Goal: Task Accomplishment & Management: Manage account settings

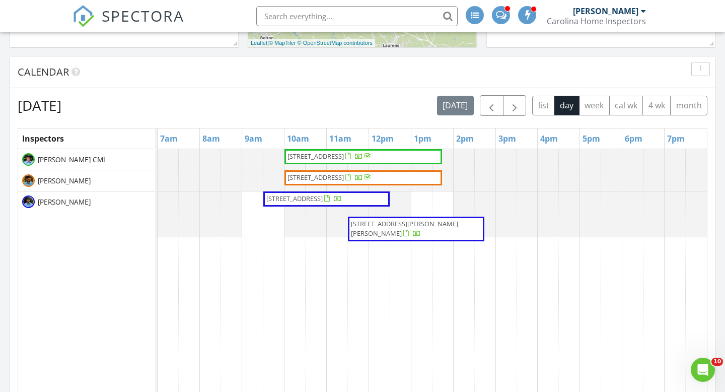
scroll to position [542, 0]
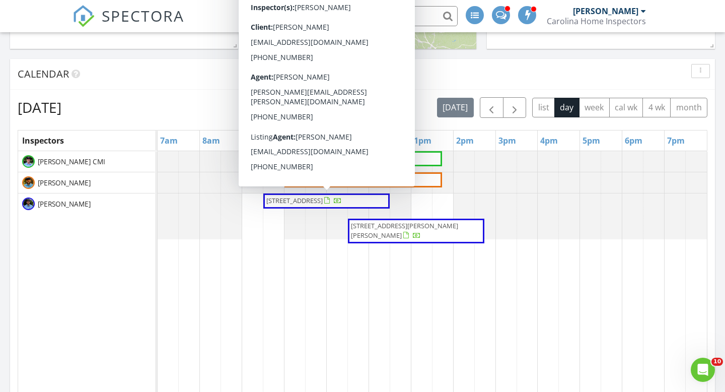
click at [298, 206] on span "33 Eventide Dr, Simpsonville 29681" at bounding box center [304, 201] width 78 height 10
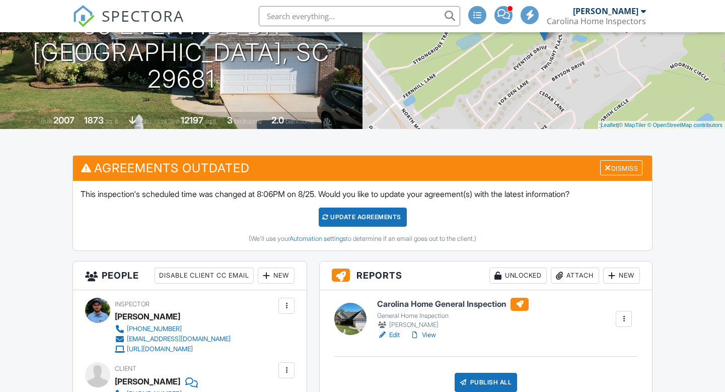
scroll to position [174, 0]
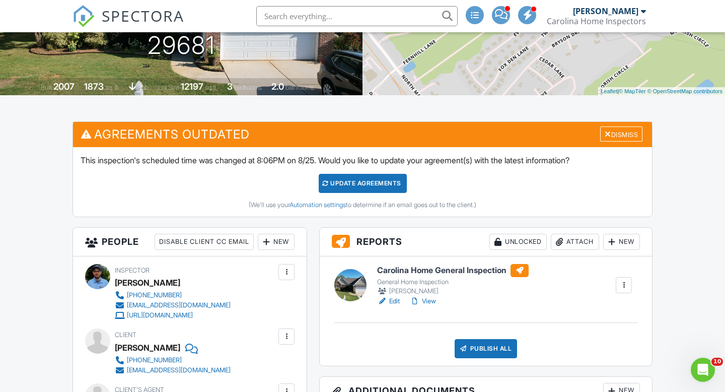
click at [468, 270] on h6 "Carolina Home General Inspection" at bounding box center [453, 270] width 152 height 13
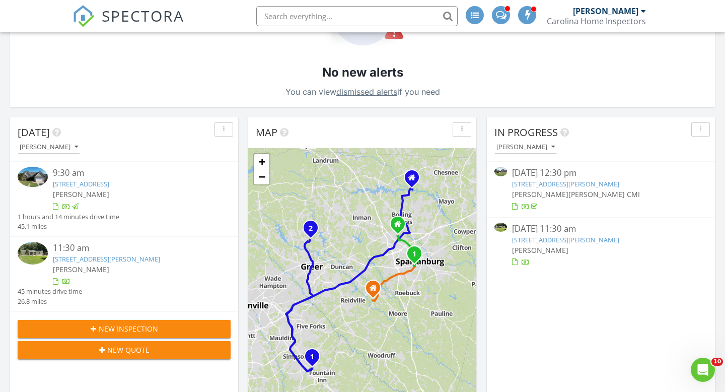
scroll to position [185, 0]
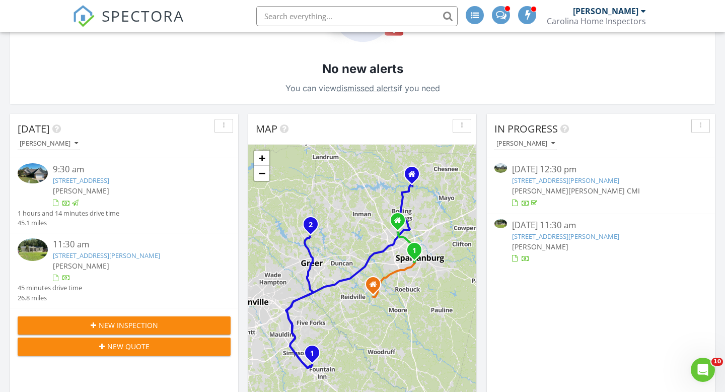
click at [103, 257] on link "36 Gibson Oak, Greer, SC 29651" at bounding box center [106, 255] width 107 height 9
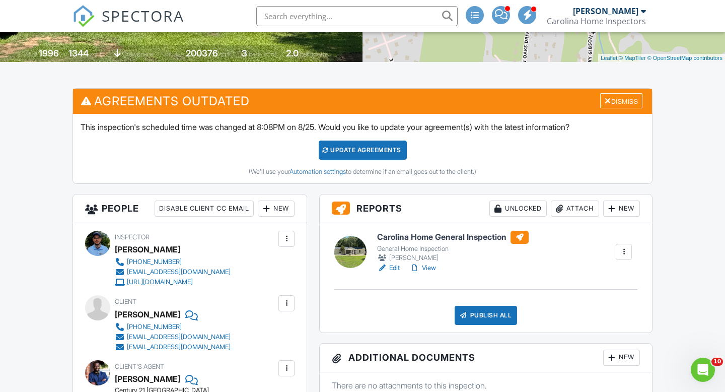
click at [467, 237] on h6 "Carolina Home General Inspection" at bounding box center [453, 237] width 152 height 13
